Goal: Find specific page/section: Find specific page/section

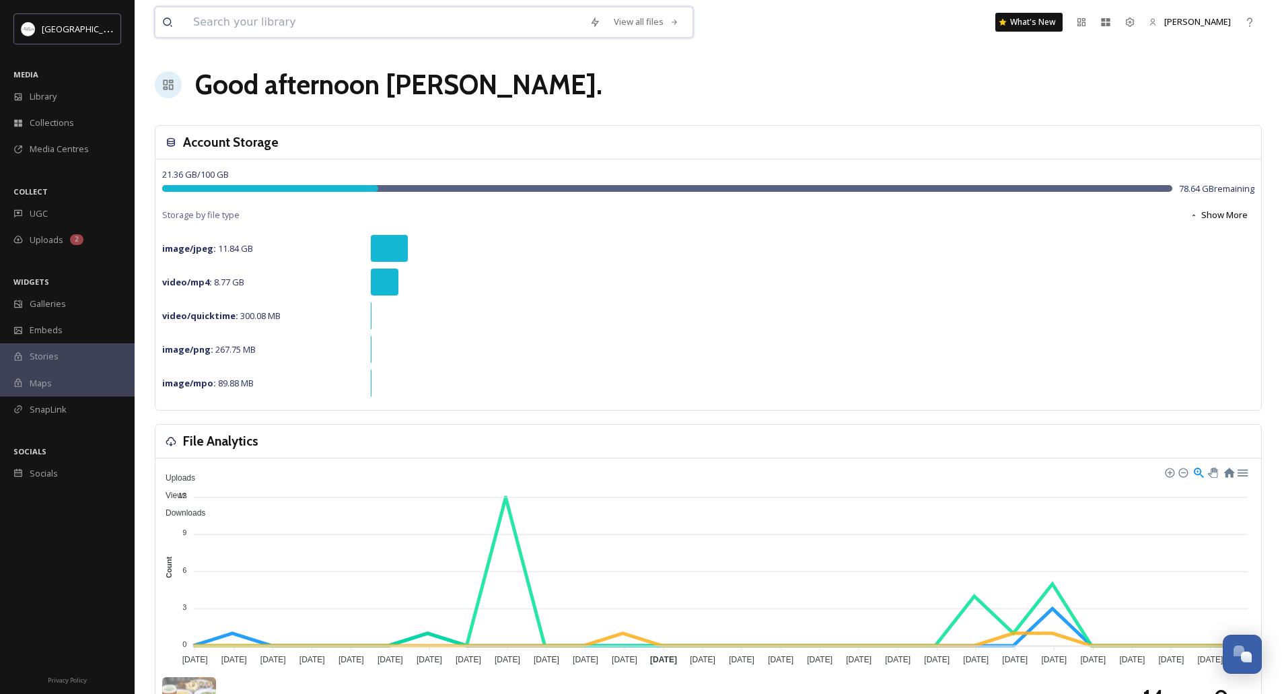
click at [285, 19] on input at bounding box center [384, 22] width 396 height 30
type input "truck"
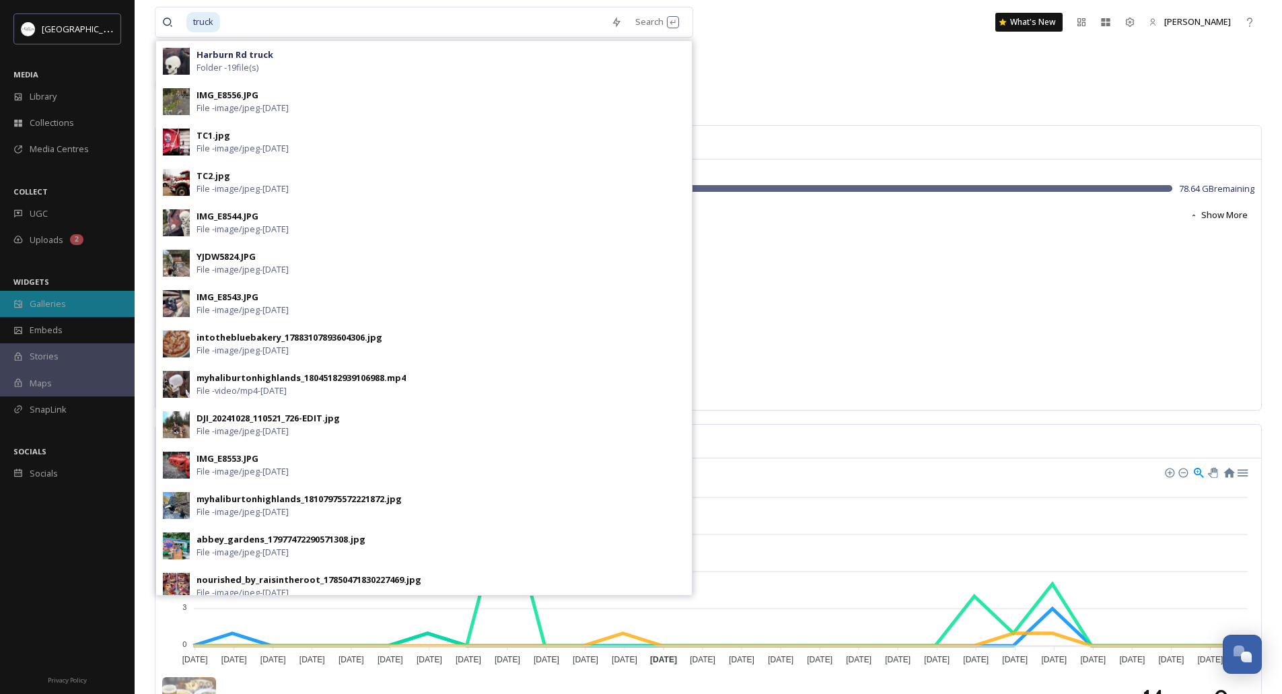
click at [50, 303] on span "Galleries" at bounding box center [48, 303] width 36 height 13
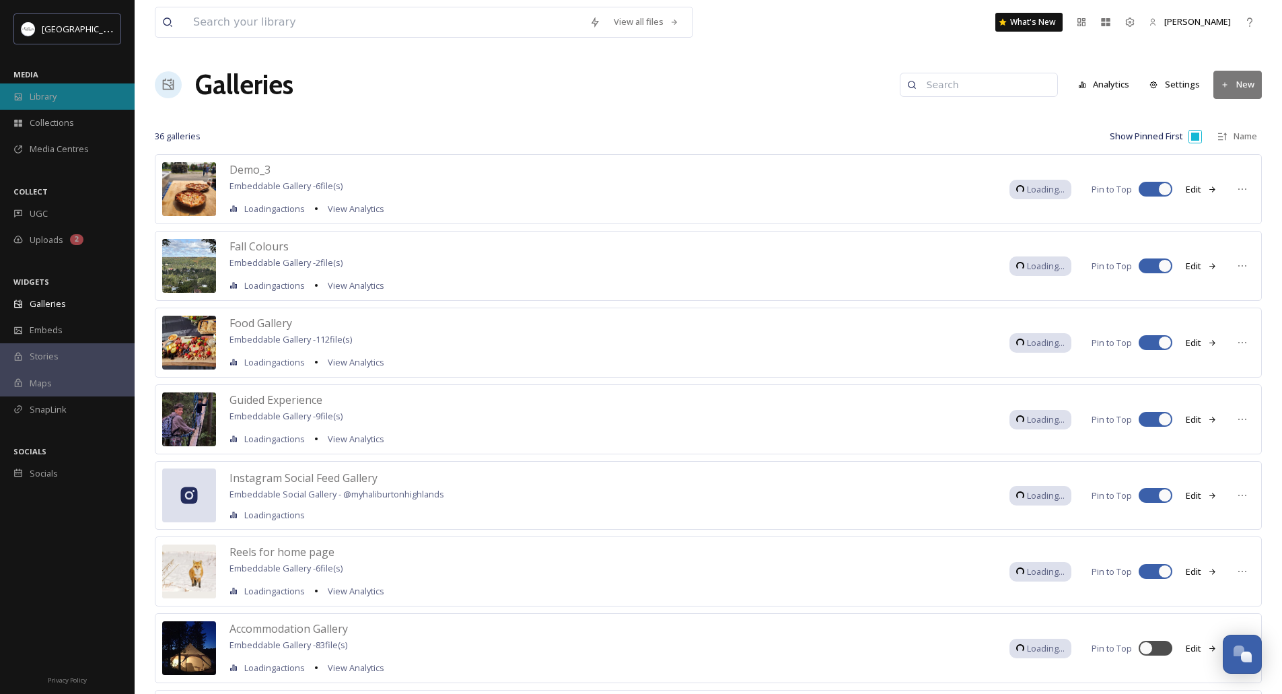
click at [76, 92] on div "Library" at bounding box center [67, 96] width 135 height 26
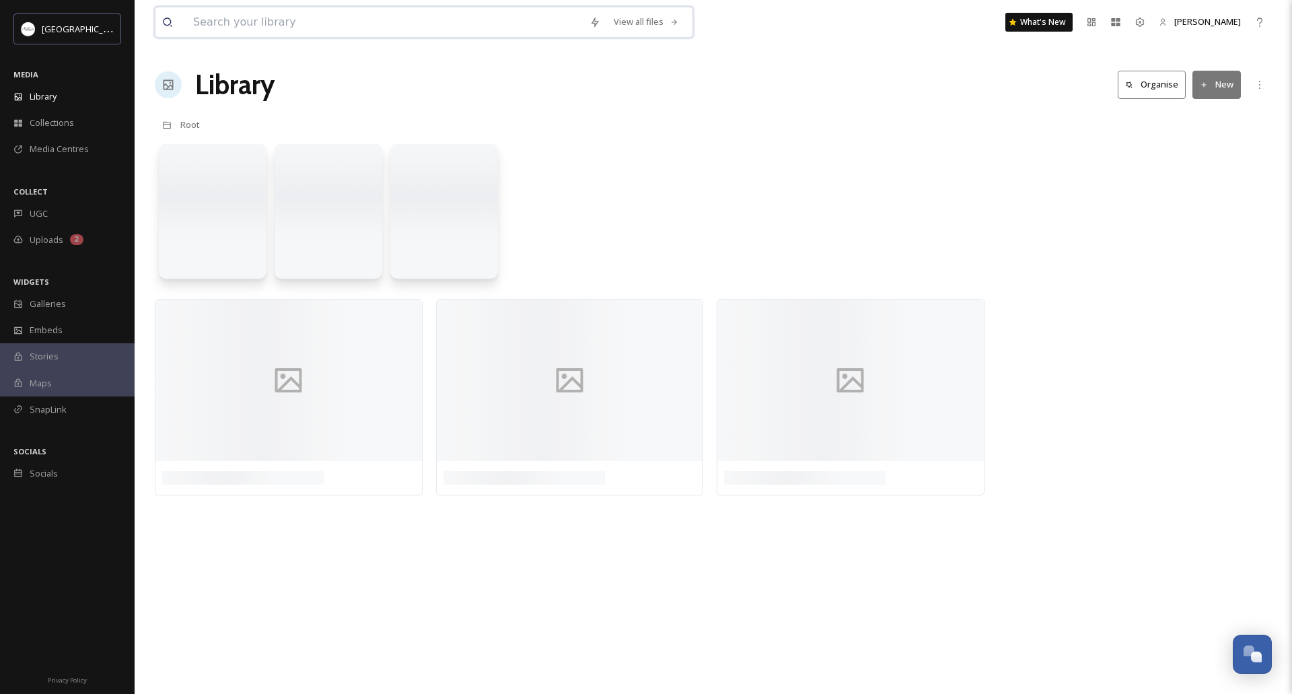
click at [310, 18] on input at bounding box center [384, 22] width 396 height 30
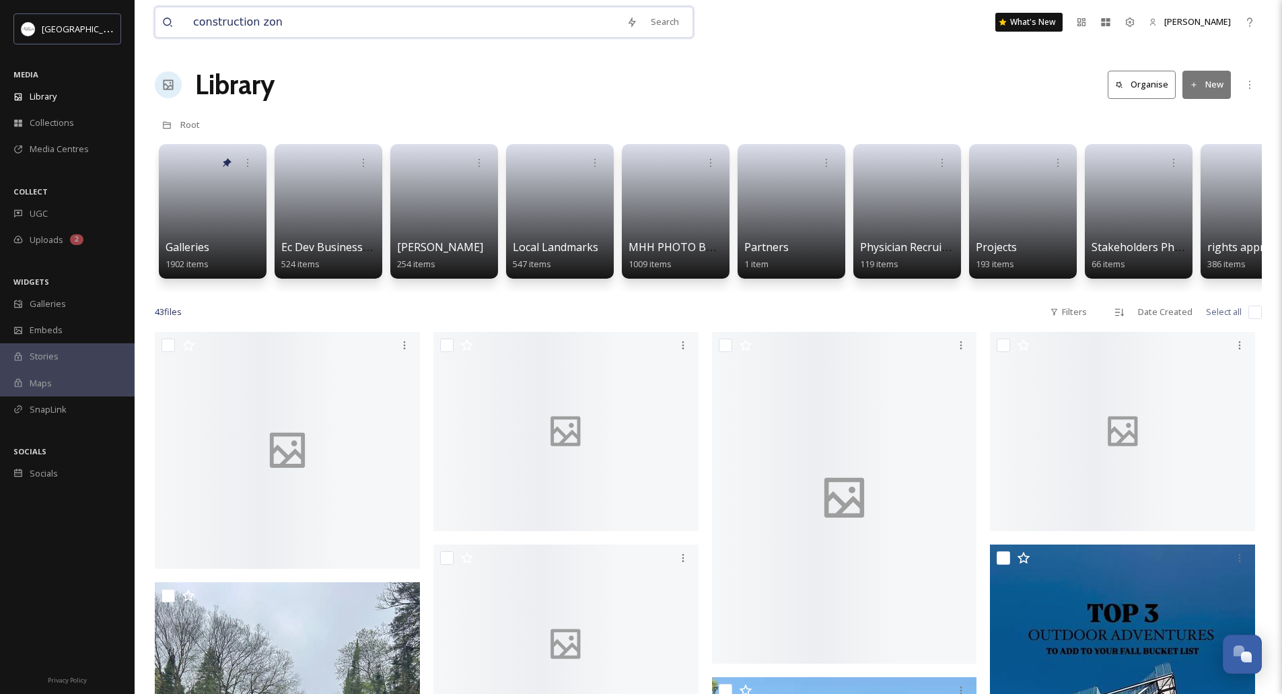
type input "construction zone"
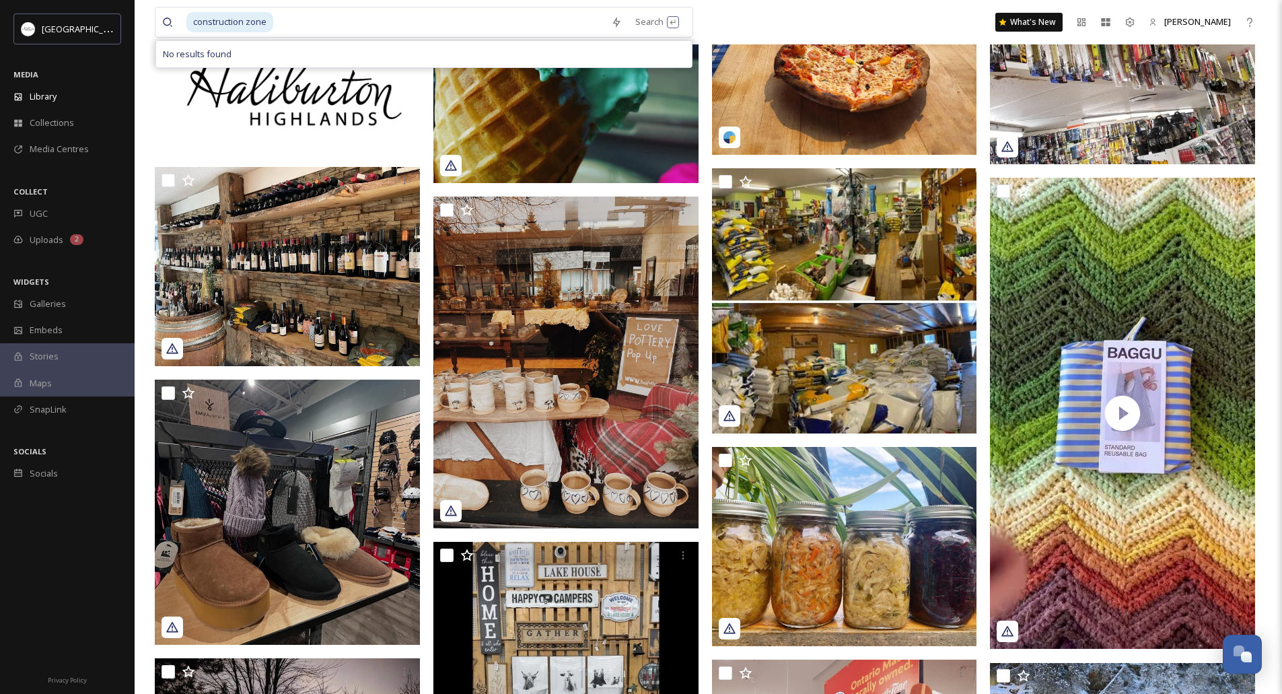
scroll to position [875, 0]
